Goal: Task Accomplishment & Management: Manage account settings

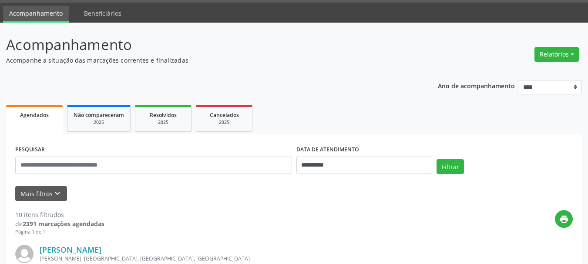
scroll to position [44, 0]
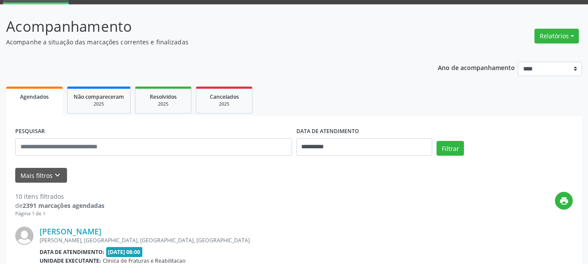
click at [44, 94] on span "Agendados" at bounding box center [34, 96] width 29 height 7
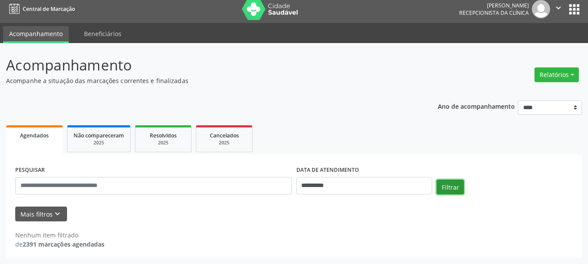
click at [451, 189] on button "Filtrar" at bounding box center [450, 187] width 27 height 15
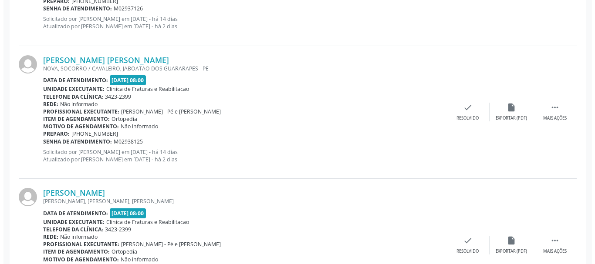
scroll to position [392, 0]
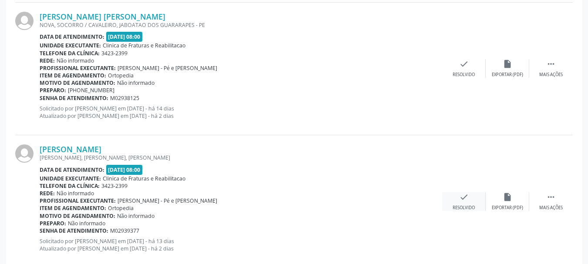
click at [469, 197] on icon "check" at bounding box center [464, 197] width 10 height 10
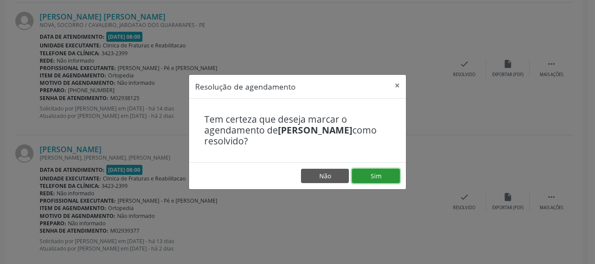
click at [378, 175] on button "Sim" at bounding box center [376, 176] width 48 height 15
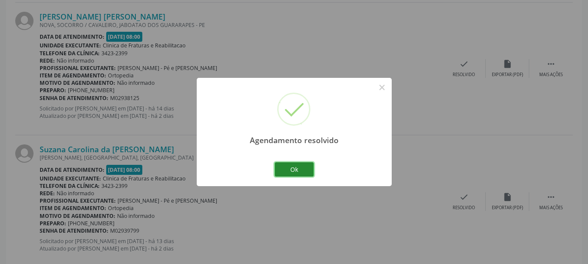
click at [296, 170] on button "Ok" at bounding box center [294, 169] width 39 height 15
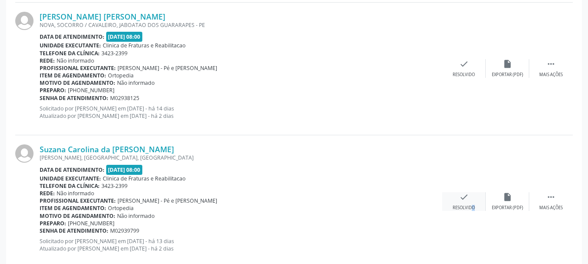
click at [467, 203] on div "check Resolvido" at bounding box center [464, 201] width 44 height 19
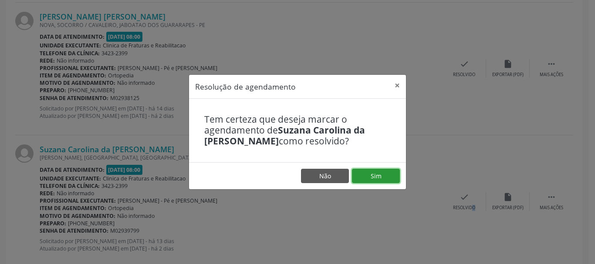
click at [371, 172] on button "Sim" at bounding box center [376, 176] width 48 height 15
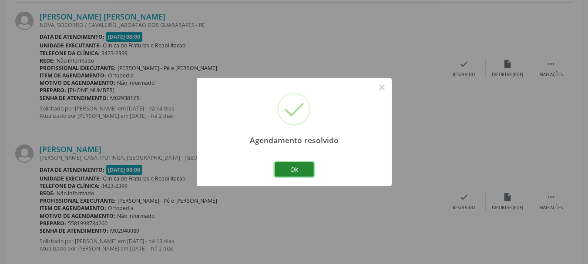
click at [302, 166] on button "Ok" at bounding box center [294, 169] width 39 height 15
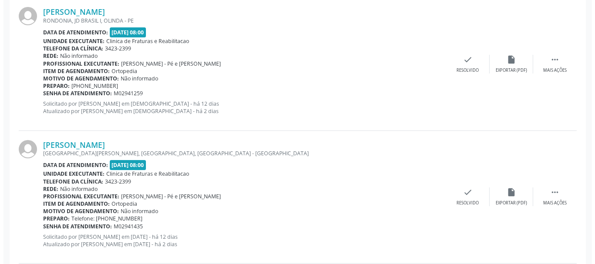
scroll to position [958, 0]
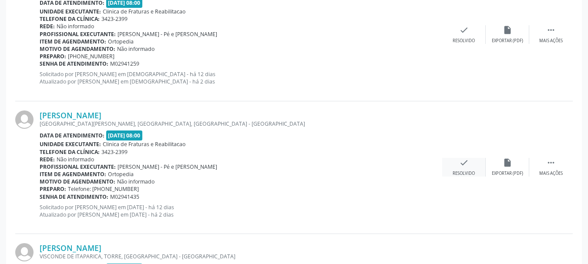
click at [463, 167] on icon "check" at bounding box center [464, 163] width 10 height 10
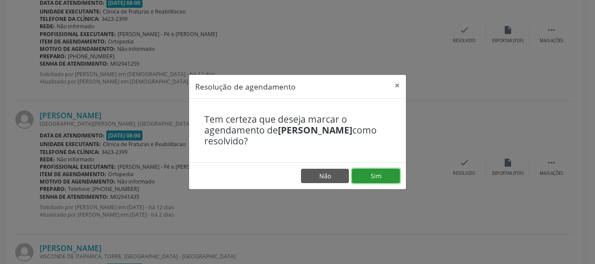
click at [374, 174] on button "Sim" at bounding box center [376, 176] width 48 height 15
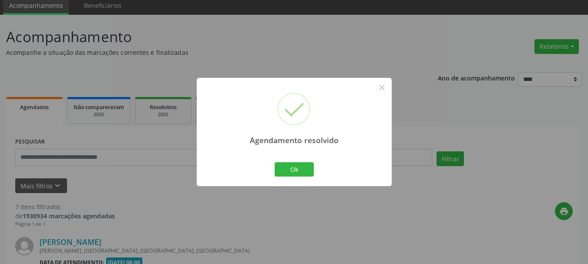
scroll to position [943, 0]
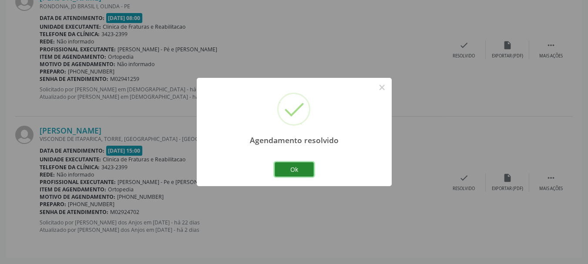
click at [305, 169] on button "Ok" at bounding box center [294, 169] width 39 height 15
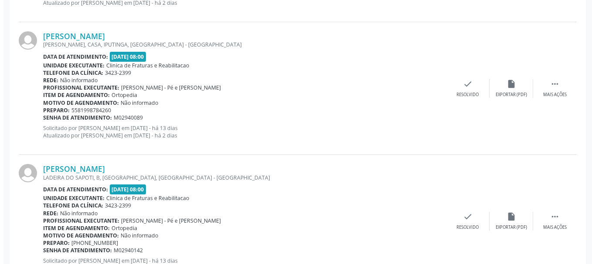
scroll to position [464, 0]
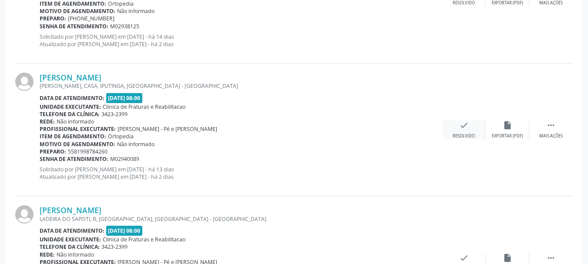
click at [468, 133] on div "Resolvido" at bounding box center [464, 136] width 22 height 6
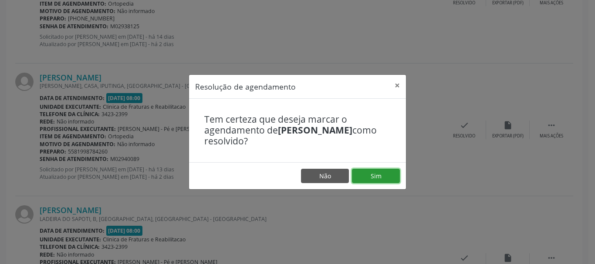
click at [385, 177] on button "Sim" at bounding box center [376, 176] width 48 height 15
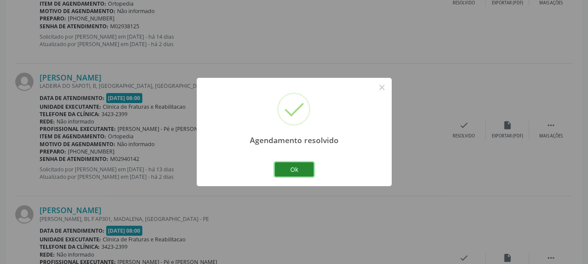
click at [304, 172] on button "Ok" at bounding box center [294, 169] width 39 height 15
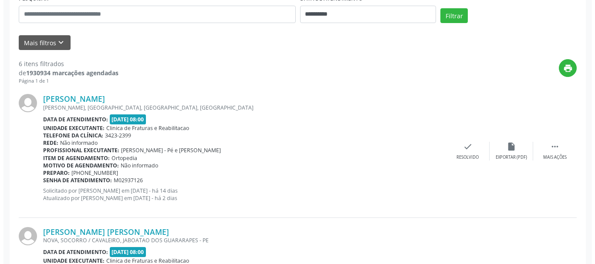
scroll to position [159, 0]
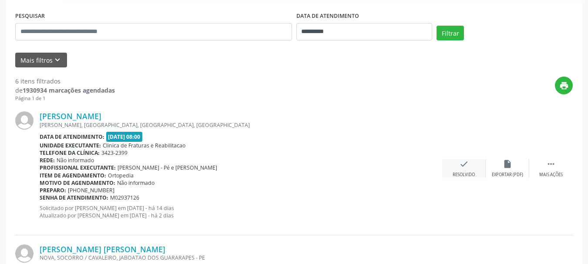
click at [467, 171] on div "check Resolvido" at bounding box center [464, 168] width 44 height 19
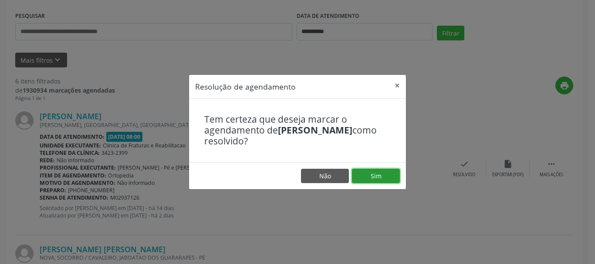
click at [384, 177] on button "Sim" at bounding box center [376, 176] width 48 height 15
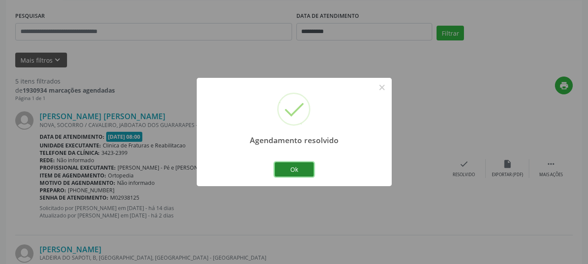
click at [308, 169] on button "Ok" at bounding box center [294, 169] width 39 height 15
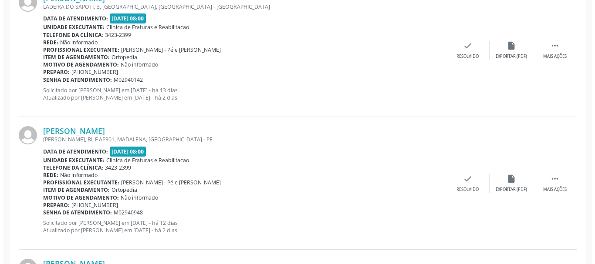
scroll to position [507, 0]
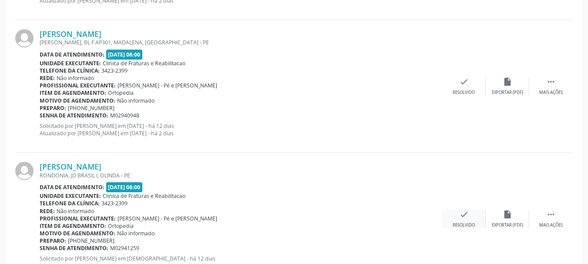
click at [464, 220] on div "check Resolvido" at bounding box center [464, 219] width 44 height 19
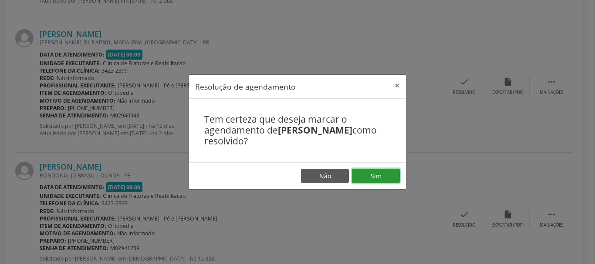
click at [370, 172] on button "Sim" at bounding box center [376, 176] width 48 height 15
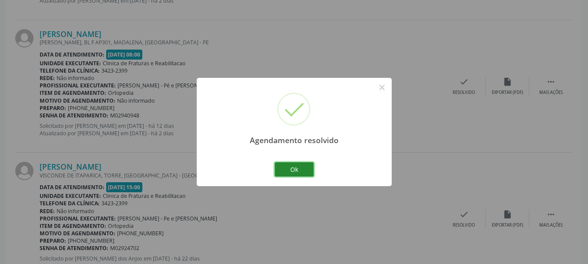
click at [303, 170] on button "Ok" at bounding box center [294, 169] width 39 height 15
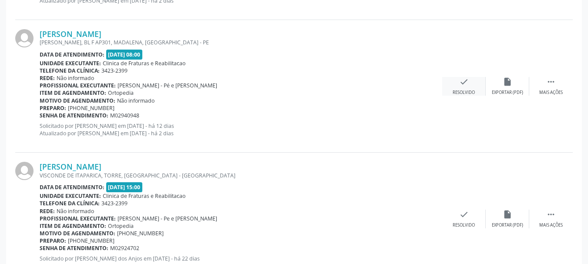
click at [467, 82] on icon "check" at bounding box center [464, 82] width 10 height 10
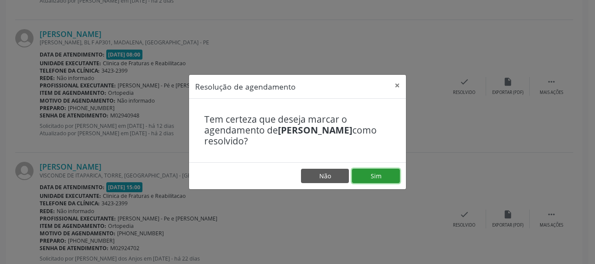
click at [365, 174] on button "Sim" at bounding box center [376, 176] width 48 height 15
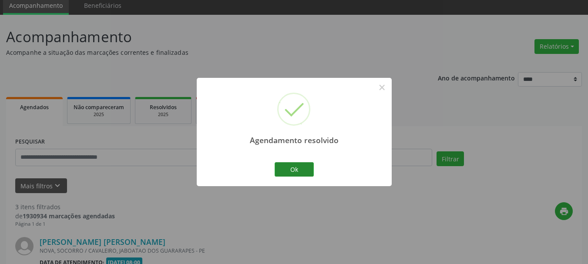
scroll to position [411, 0]
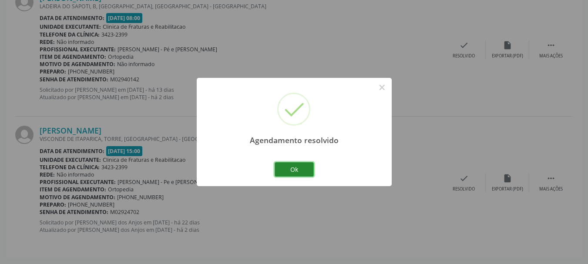
click at [304, 169] on button "Ok" at bounding box center [294, 169] width 39 height 15
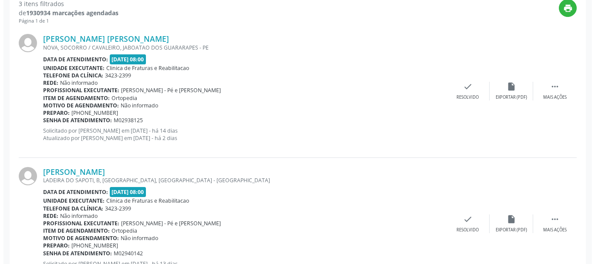
scroll to position [193, 0]
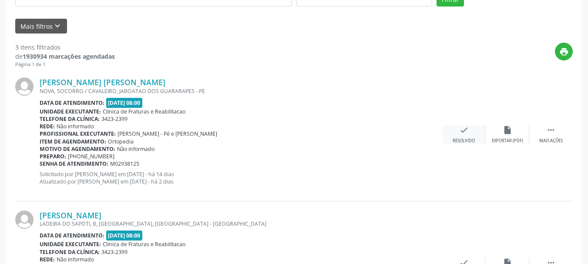
click at [465, 134] on icon "check" at bounding box center [464, 130] width 10 height 10
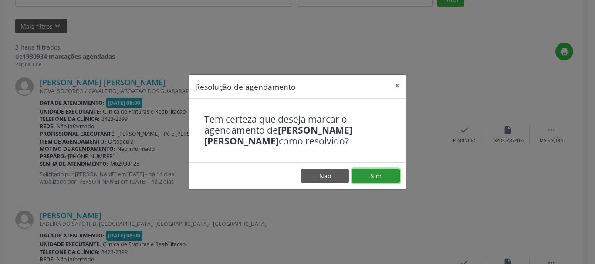
click at [366, 173] on button "Sim" at bounding box center [376, 176] width 48 height 15
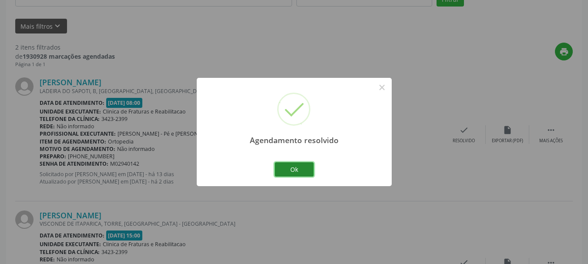
click at [299, 173] on button "Ok" at bounding box center [294, 169] width 39 height 15
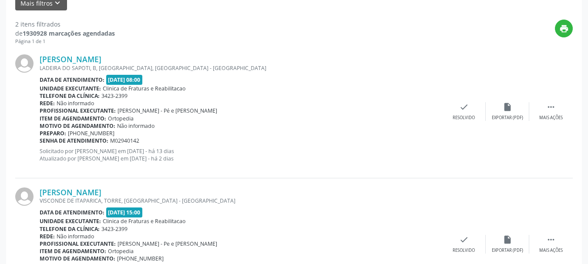
scroll to position [234, 0]
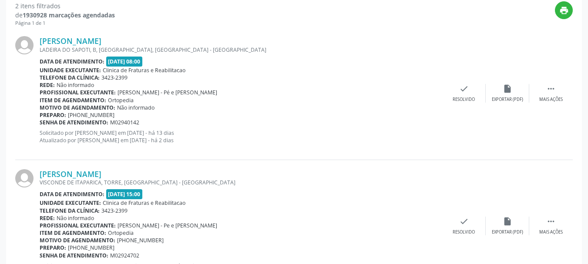
drag, startPoint x: 310, startPoint y: 3, endPoint x: 333, endPoint y: 48, distance: 50.2
click at [333, 48] on div "LADEIRA DO SAPOTI, B, [GEOGRAPHIC_DATA], [GEOGRAPHIC_DATA] - [GEOGRAPHIC_DATA]" at bounding box center [241, 49] width 403 height 7
click at [262, 123] on div "Senha de atendimento: M02940142" at bounding box center [241, 122] width 403 height 7
